Goal: Task Accomplishment & Management: Complete application form

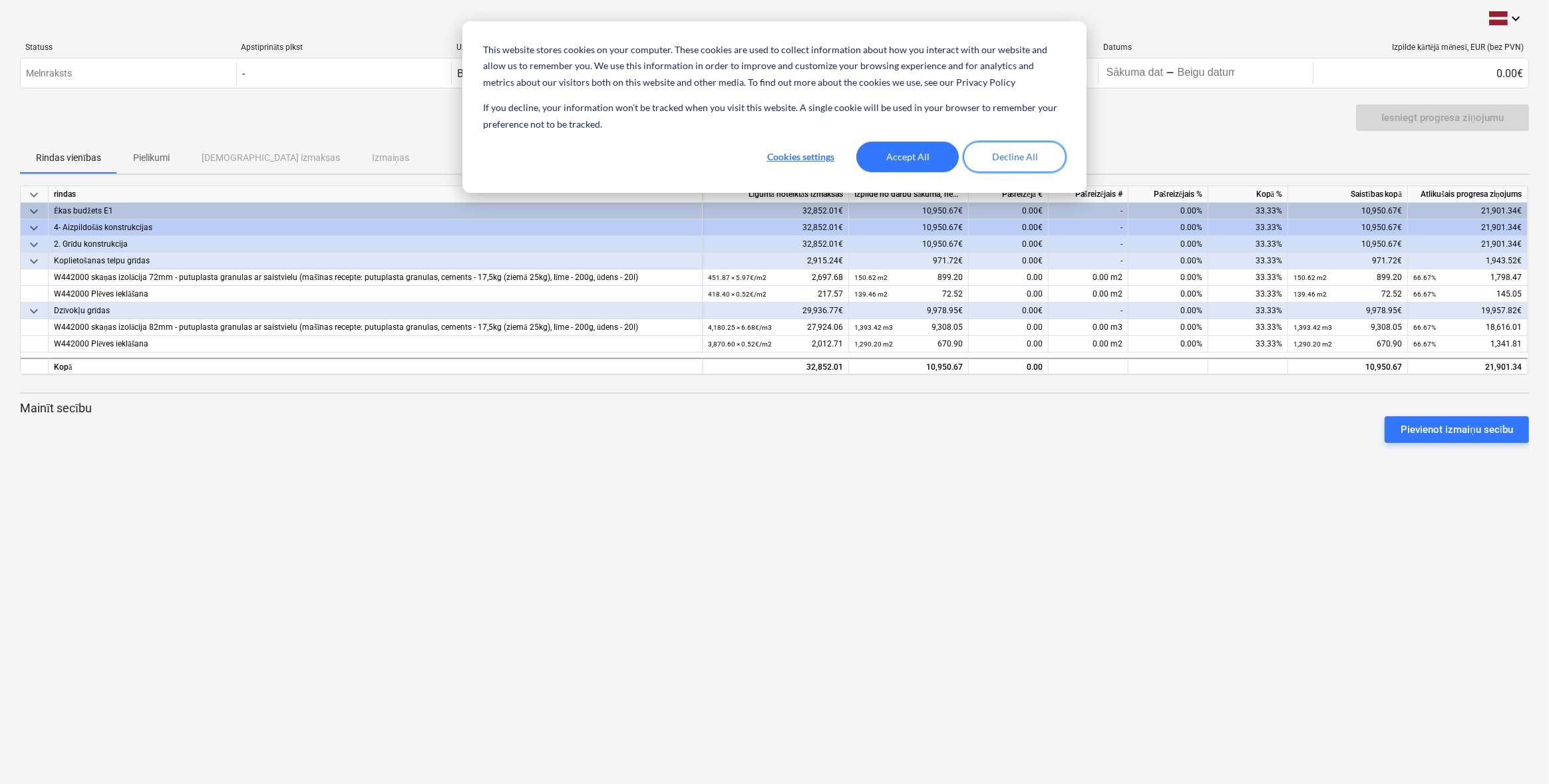
click at [988, 153] on button "Decline All" at bounding box center [1014, 157] width 103 height 31
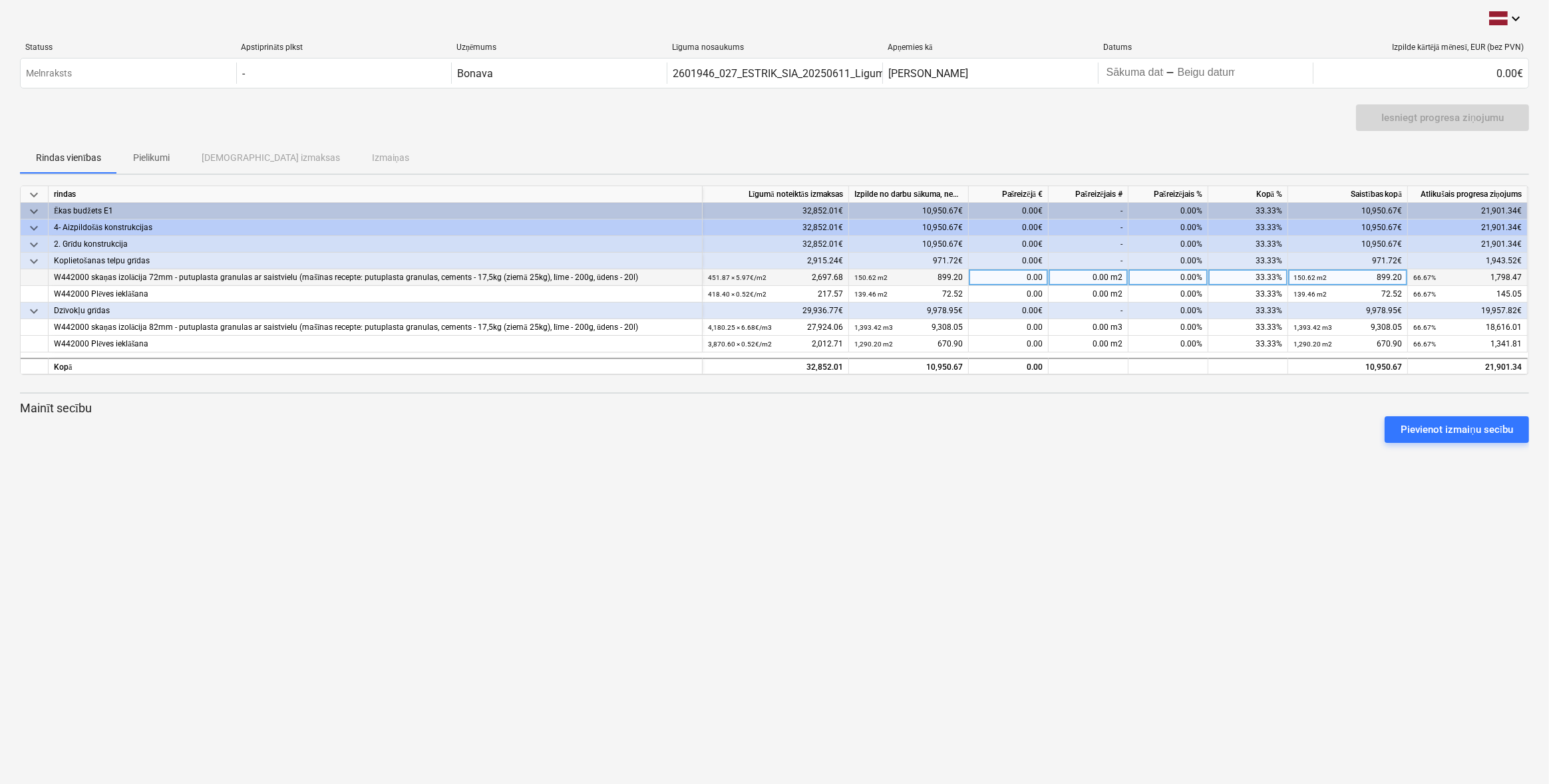
click at [1082, 279] on div "0.00 m2" at bounding box center [1088, 277] width 80 height 16
type input "899.2"
click at [1005, 279] on div "1,798.47" at bounding box center [1008, 277] width 80 height 16
type input "150.62"
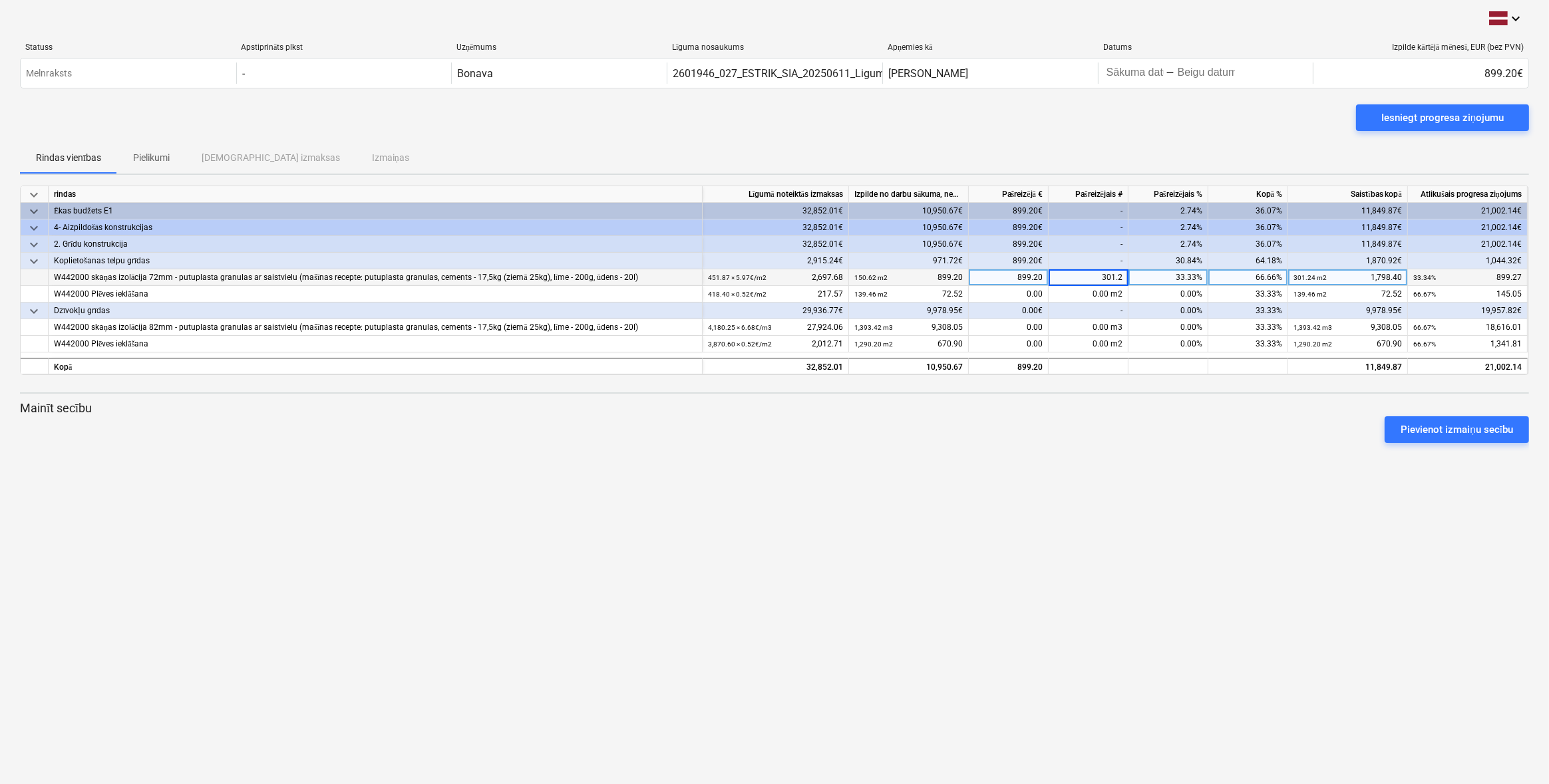
type input "301.24"
type input "301,25"
type input "1798.48"
type input "145,05"
type input "145.05"
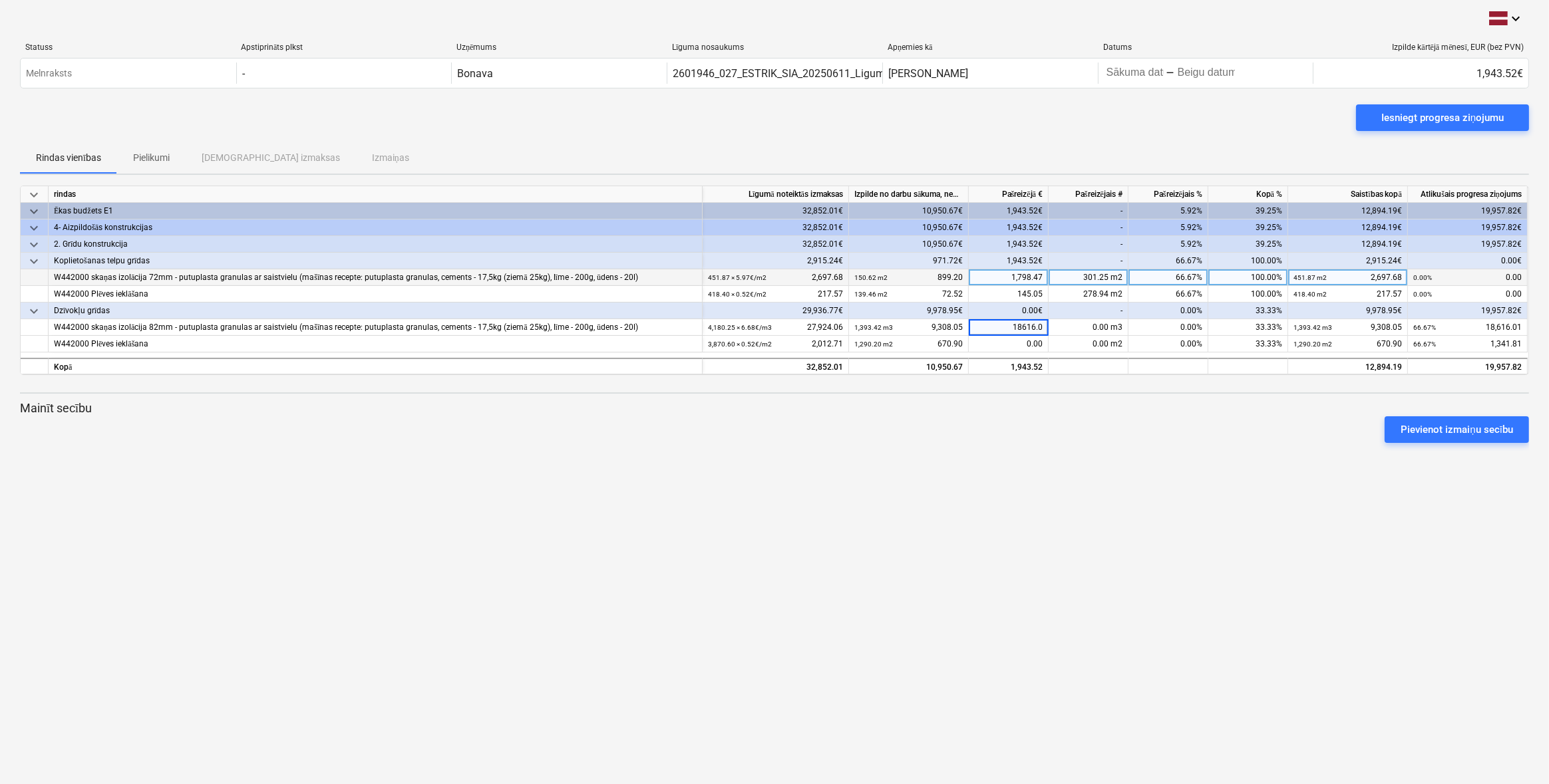
type input "18616.01"
type input "1341.81"
click at [1423, 120] on div "Iesniegt progresa ziņojumu" at bounding box center [1443, 118] width 123 height 17
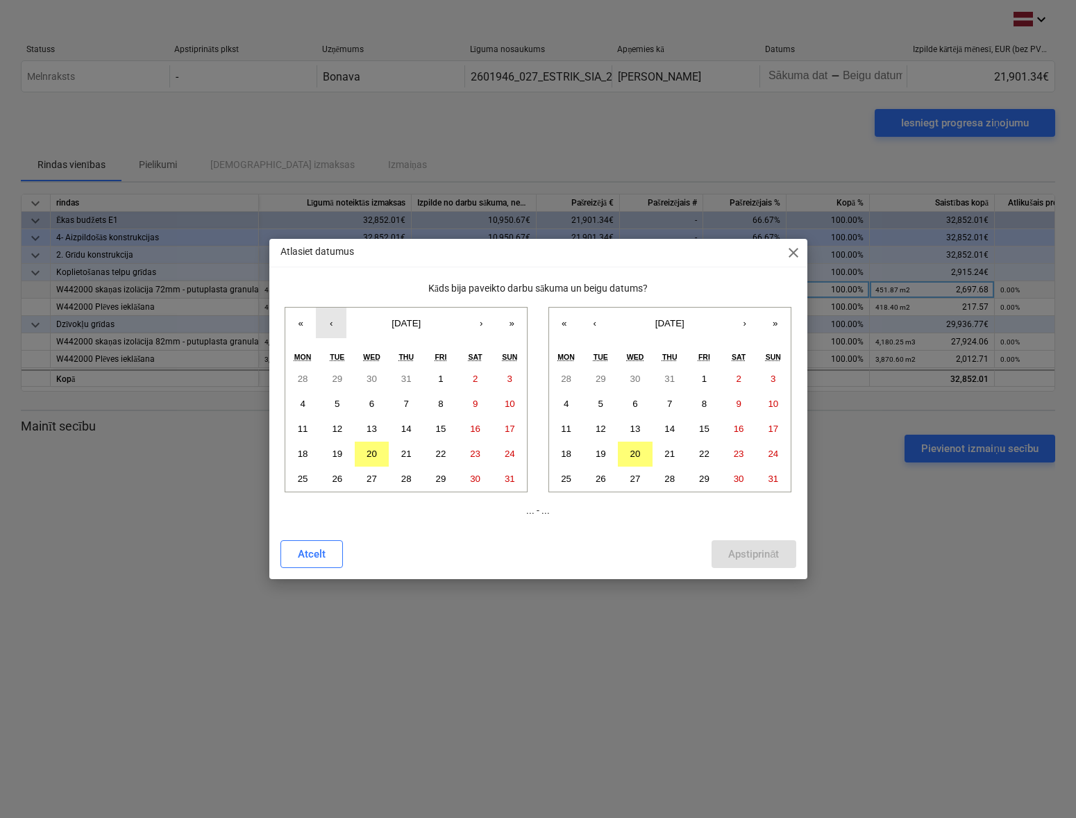
click at [330, 321] on button "‹" at bounding box center [331, 323] width 31 height 31
click at [338, 457] on abbr "22" at bounding box center [337, 453] width 10 height 10
click at [630, 452] on abbr "20" at bounding box center [635, 453] width 10 height 10
click at [748, 554] on div "Apstiprināt" at bounding box center [753, 554] width 51 height 18
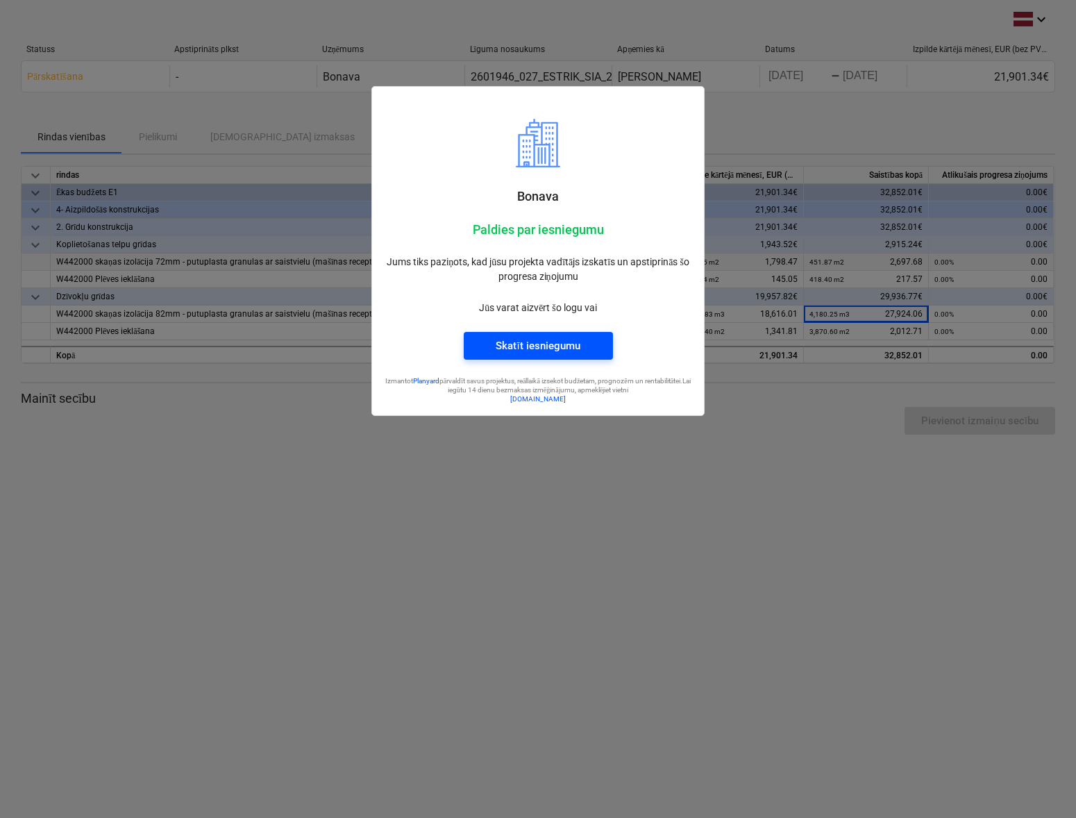
click at [523, 344] on div "Skatīt iesniegumu" at bounding box center [538, 346] width 84 height 18
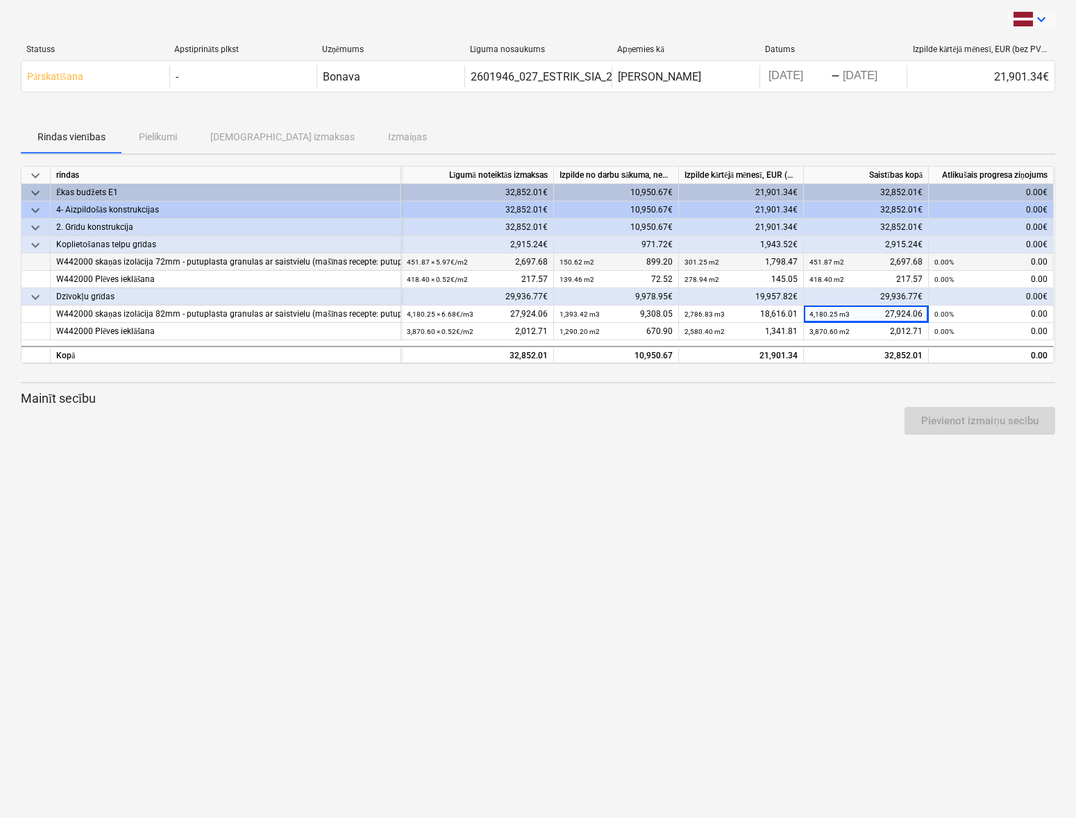
click at [1039, 19] on icon "keyboard_arrow_down" at bounding box center [1041, 19] width 17 height 17
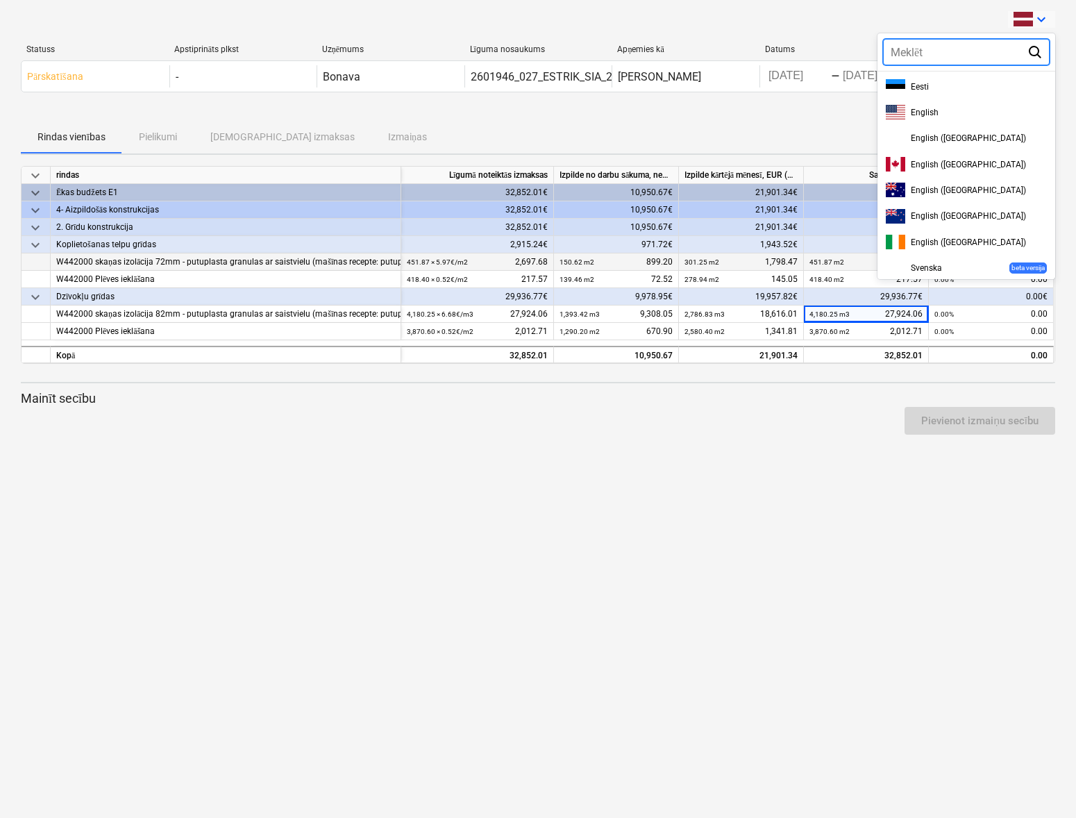
scroll to position [398, 0]
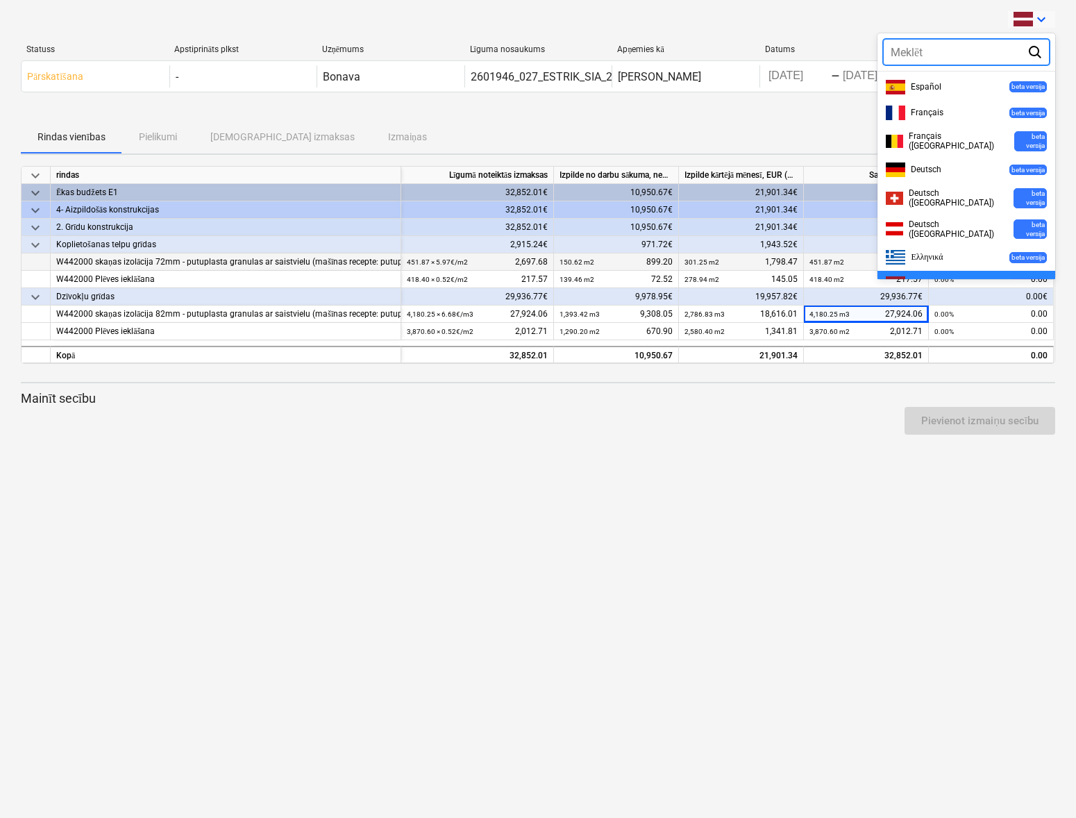
click at [1039, 19] on div at bounding box center [538, 409] width 1076 height 818
